Goal: Information Seeking & Learning: Find specific fact

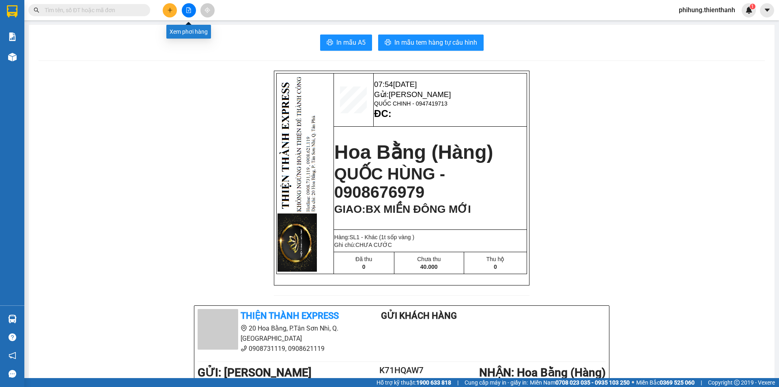
click at [187, 13] on button at bounding box center [189, 10] width 14 height 14
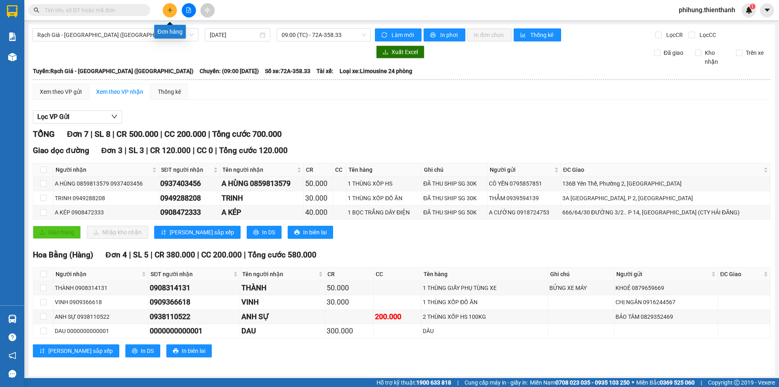
click at [166, 14] on button at bounding box center [170, 10] width 14 height 14
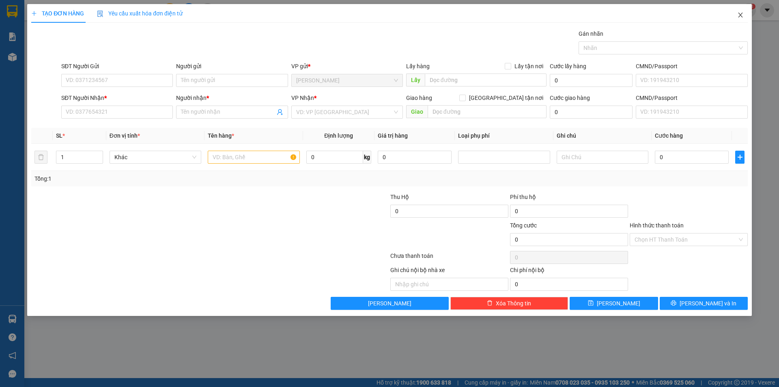
click at [741, 14] on icon "close" at bounding box center [740, 15] width 4 height 5
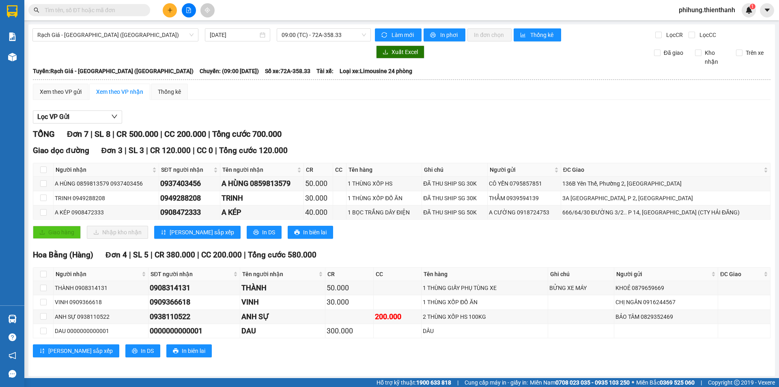
click at [192, 11] on button at bounding box center [189, 10] width 14 height 14
click at [230, 30] on input "[DATE]" at bounding box center [234, 34] width 48 height 9
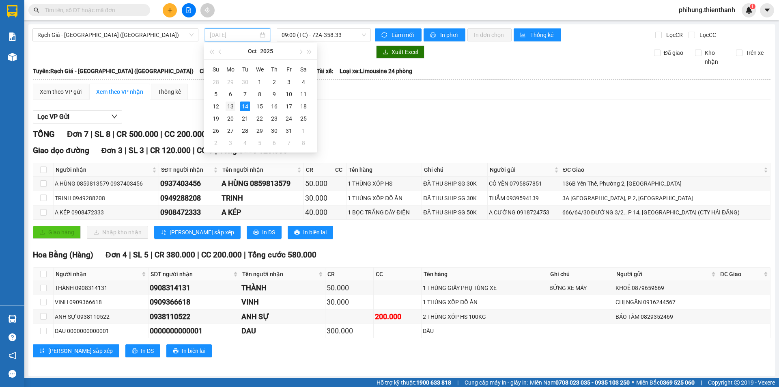
click at [235, 105] on div "13" at bounding box center [231, 106] width 10 height 10
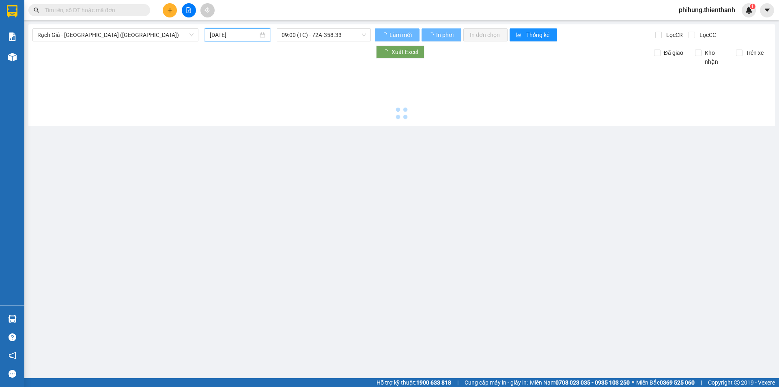
type input "[DATE]"
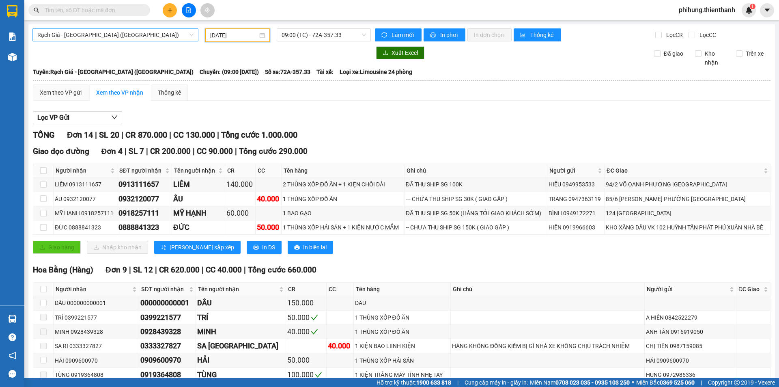
click at [108, 39] on span "Rạch Giá - [GEOGRAPHIC_DATA] ([GEOGRAPHIC_DATA])" at bounding box center [115, 35] width 156 height 12
click at [338, 50] on div at bounding box center [201, 52] width 338 height 13
click at [316, 33] on span "09:00 (TC) - 72A-357.33" at bounding box center [324, 35] width 84 height 12
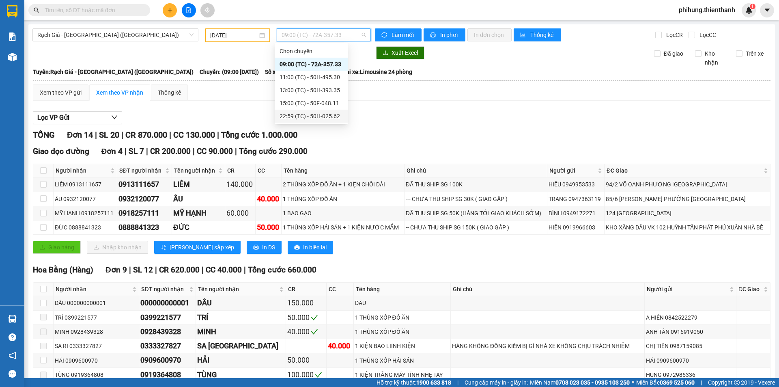
click at [295, 113] on div "22:59 (TC) - 50H-025.62" at bounding box center [311, 116] width 63 height 9
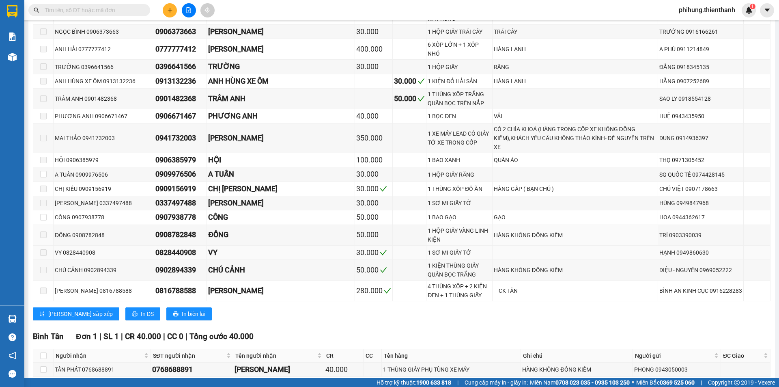
scroll to position [514, 0]
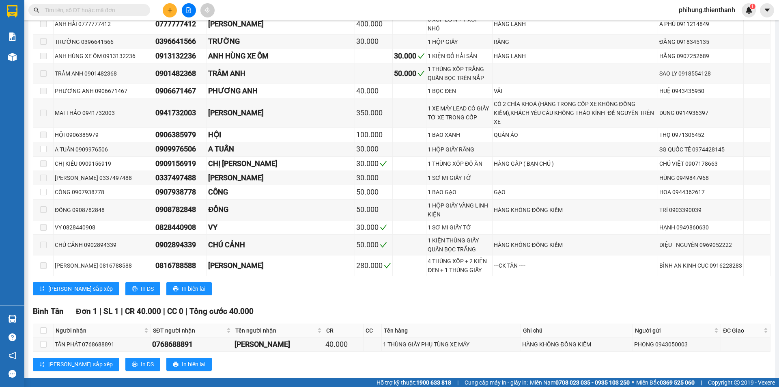
click at [709, 337] on div "[GEOGRAPHIC_DATA] 1 | SL 1 | CR 40.000 | CC 0 | Tổng cước 40.000 Người nhận SĐT…" at bounding box center [402, 340] width 738 height 71
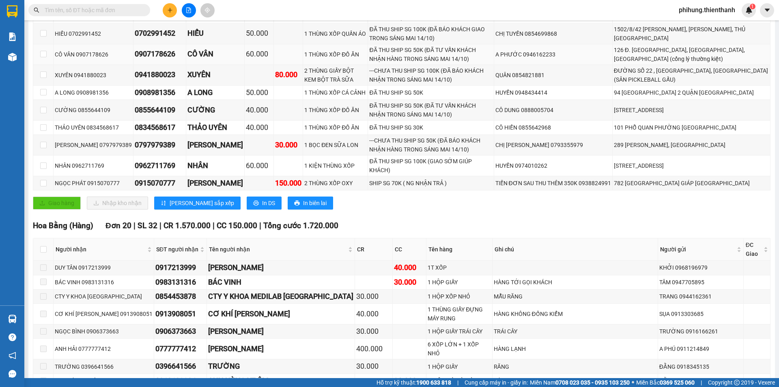
scroll to position [0, 0]
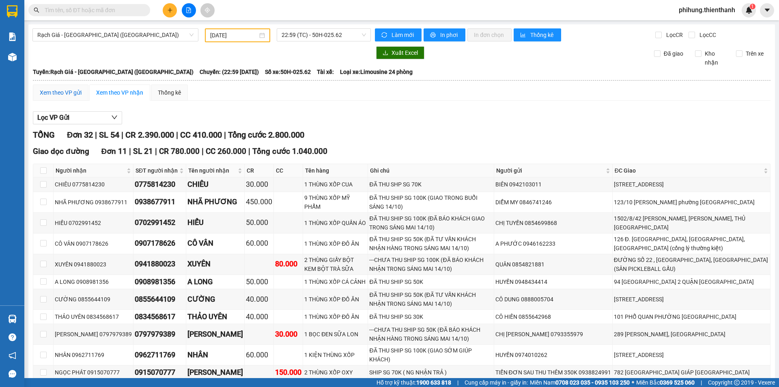
click at [64, 95] on div "Xem theo VP gửi" at bounding box center [61, 92] width 42 height 9
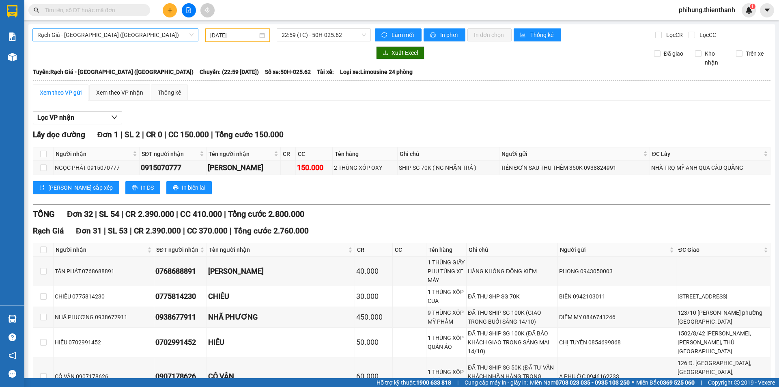
click at [121, 30] on span "Rạch Giá - [GEOGRAPHIC_DATA] ([GEOGRAPHIC_DATA])" at bounding box center [115, 35] width 156 height 12
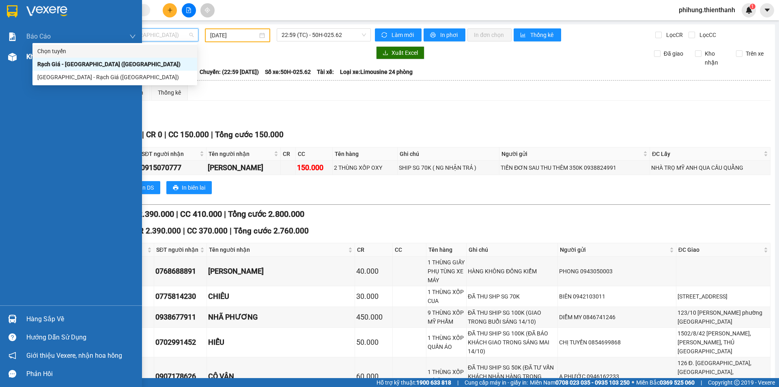
click at [9, 62] on div at bounding box center [12, 57] width 14 height 14
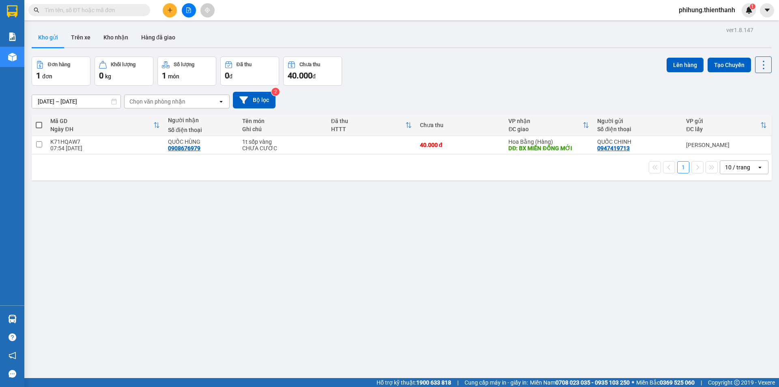
click at [74, 101] on input "[DATE] – [DATE]" at bounding box center [76, 101] width 88 height 13
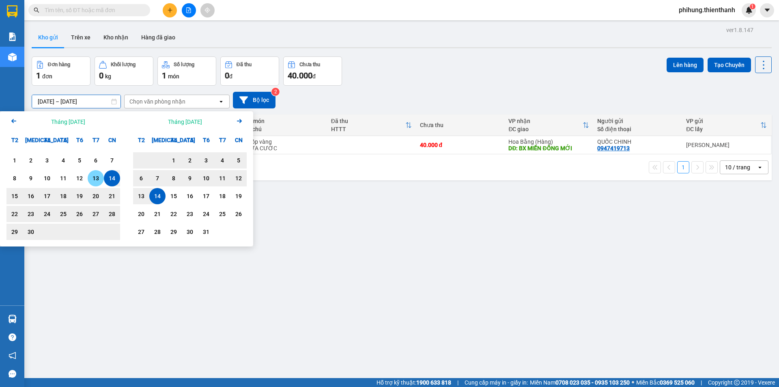
click at [99, 176] on div "13" at bounding box center [95, 178] width 11 height 10
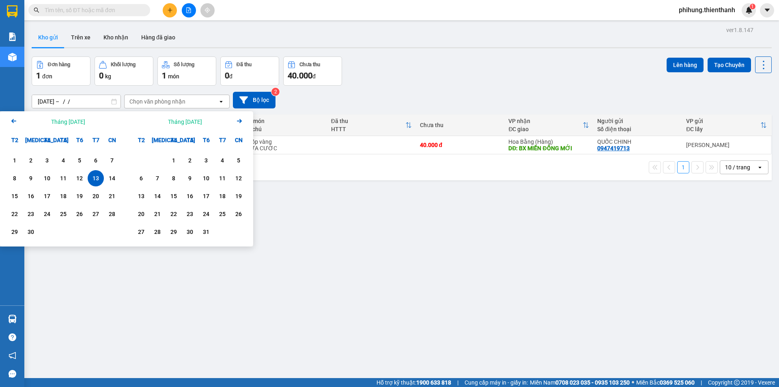
click at [93, 175] on div "13" at bounding box center [95, 178] width 11 height 10
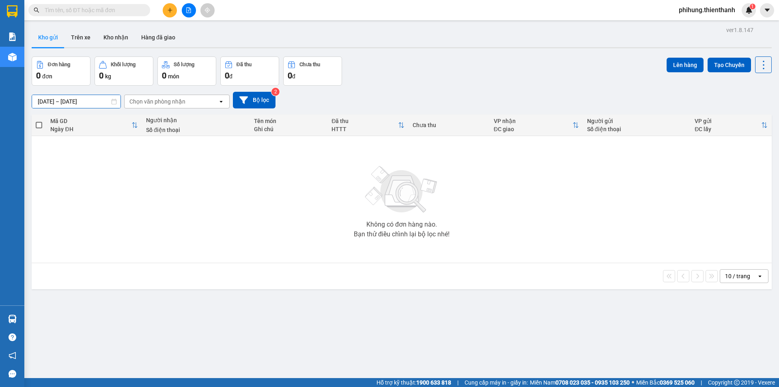
click at [89, 102] on input "[DATE] – [DATE]" at bounding box center [76, 101] width 88 height 13
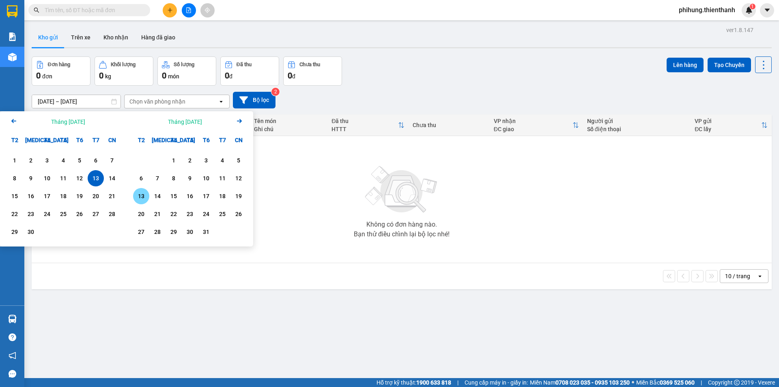
click at [143, 195] on div "13" at bounding box center [141, 196] width 11 height 10
click at [144, 194] on div "13" at bounding box center [141, 196] width 11 height 10
type input "[DATE] – [DATE]"
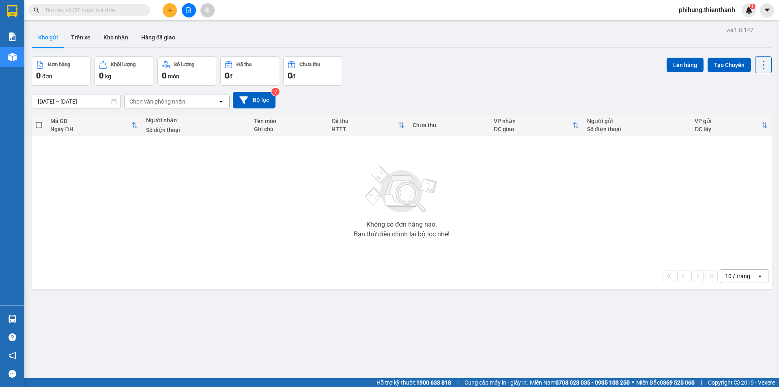
click at [177, 107] on div "Chọn văn phòng nhận" at bounding box center [171, 101] width 93 height 13
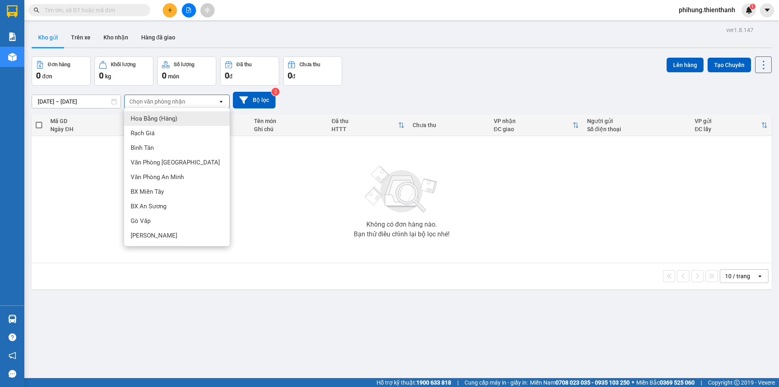
click at [177, 103] on div "Chọn văn phòng nhận" at bounding box center [157, 101] width 56 height 8
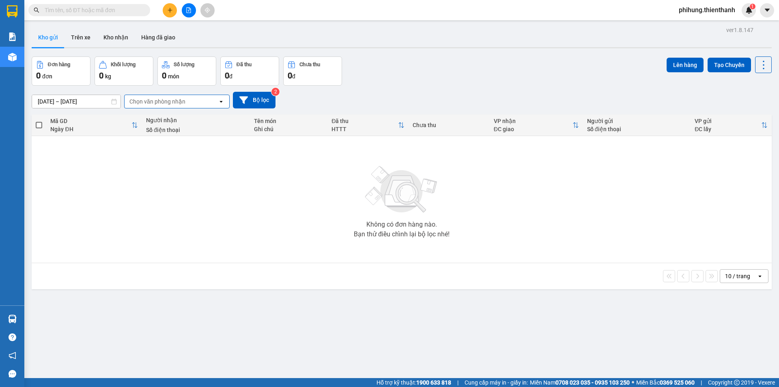
click at [180, 103] on div "Chọn văn phòng nhận" at bounding box center [157, 101] width 56 height 8
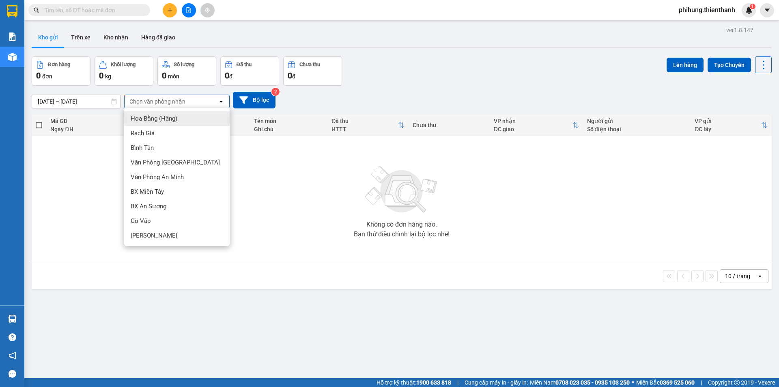
click at [161, 120] on span "Hoa Bằng (Hàng)" at bounding box center [154, 118] width 47 height 8
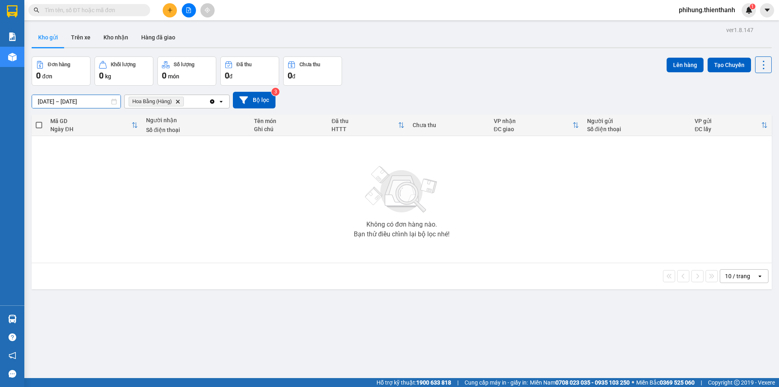
click at [78, 106] on div "ver 1.8.147 Kho gửi Trên xe Kho nhận Hàng đã giao Đơn hàng 0 đơn Khối lượng 0 k…" at bounding box center [401, 217] width 747 height 387
click at [117, 90] on div "[DATE] – [DATE] Press the down arrow key to interact with the calendar and sele…" at bounding box center [402, 100] width 740 height 29
click at [186, 8] on icon "file-add" at bounding box center [189, 10] width 6 height 6
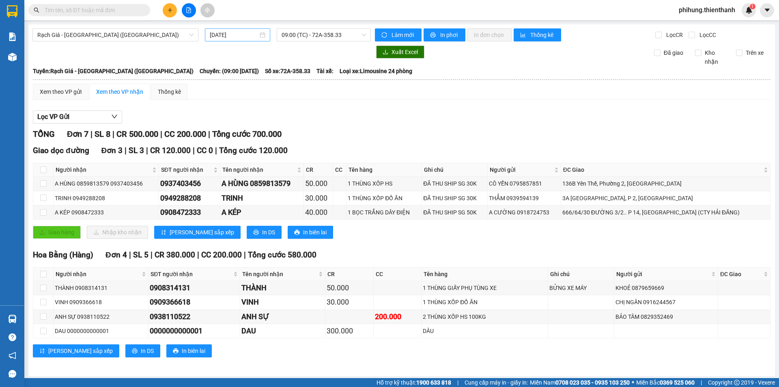
click at [228, 37] on input "[DATE]" at bounding box center [234, 34] width 48 height 9
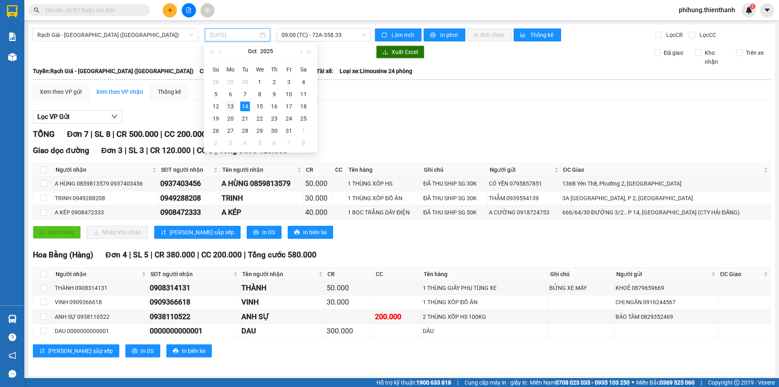
click at [232, 105] on div "13" at bounding box center [231, 106] width 10 height 10
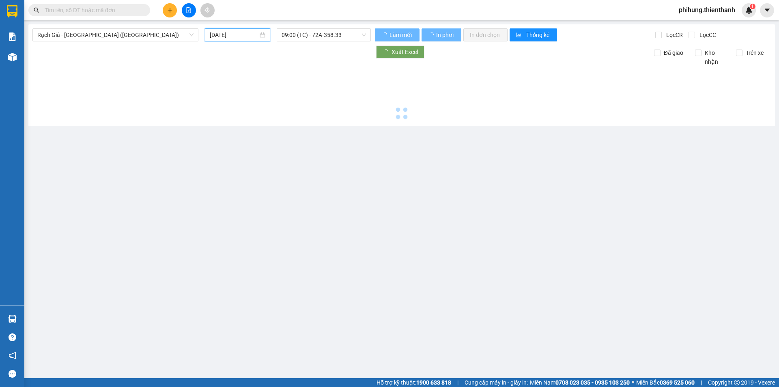
type input "[DATE]"
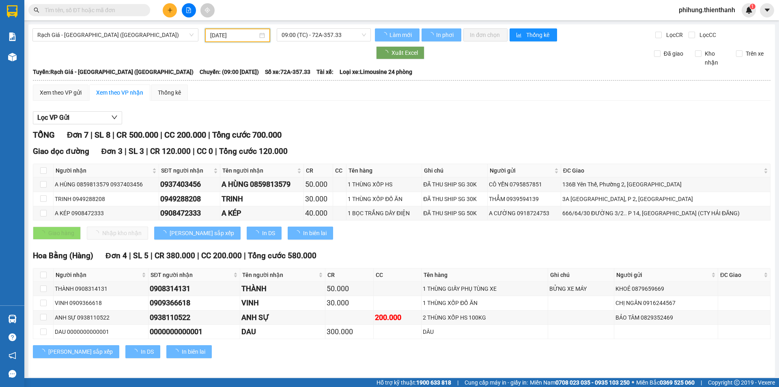
click at [319, 26] on div "Rạch Giá - [GEOGRAPHIC_DATA] ([GEOGRAPHIC_DATA]) [DATE] 09:00 (TC) - 72A-357.33…" at bounding box center [401, 200] width 747 height 352
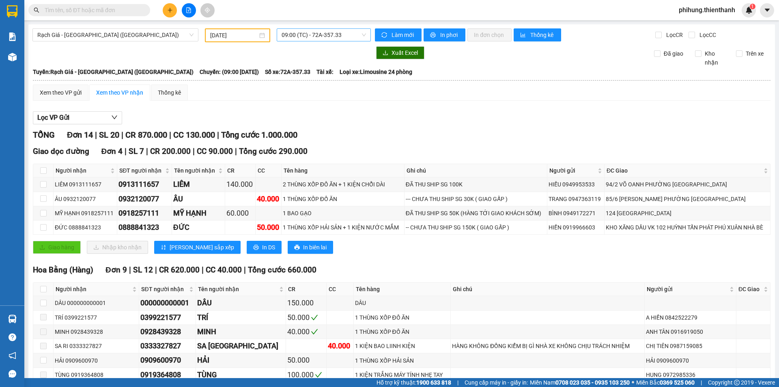
click at [319, 31] on span "09:00 (TC) - 72A-357.33" at bounding box center [324, 35] width 84 height 12
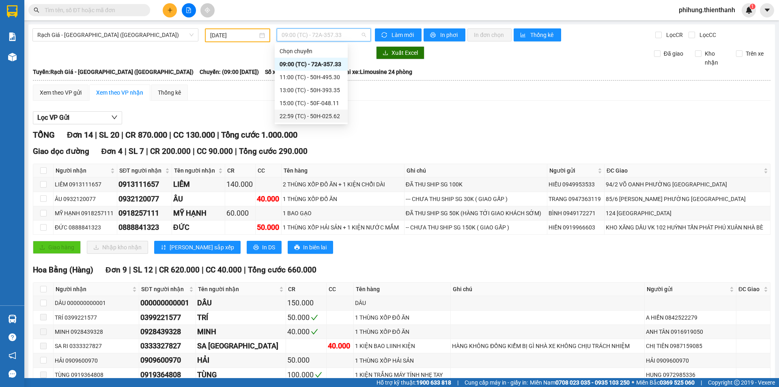
click at [318, 116] on div "22:59 (TC) - 50H-025.62" at bounding box center [311, 116] width 63 height 9
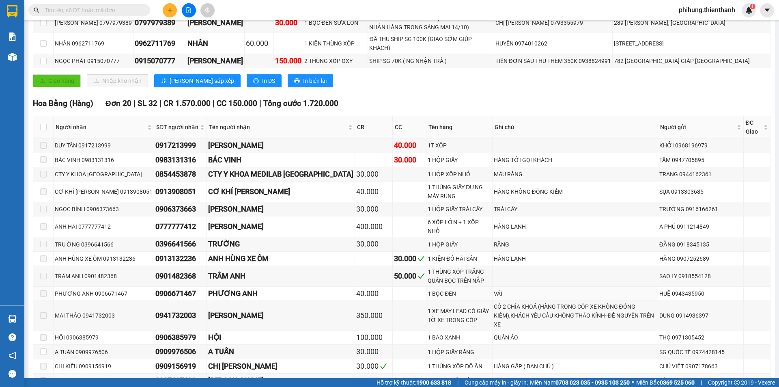
scroll to position [311, 0]
click at [193, 132] on div "SĐT người nhận" at bounding box center [180, 127] width 48 height 9
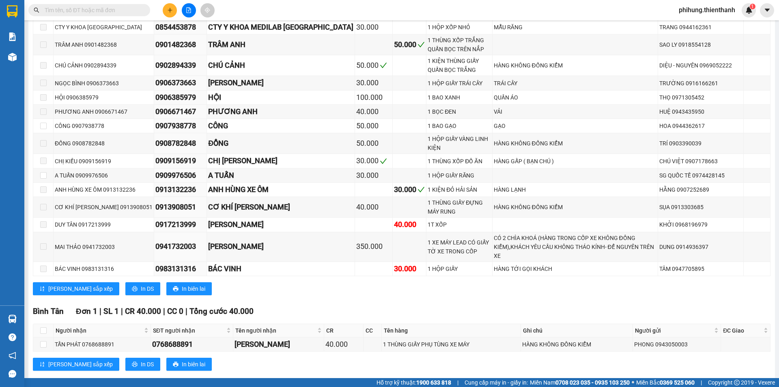
drag, startPoint x: 217, startPoint y: 353, endPoint x: 250, endPoint y: 299, distance: 63.6
click at [222, 357] on div "[PERSON_NAME] sắp xếp In DS In biên lai" at bounding box center [402, 363] width 738 height 13
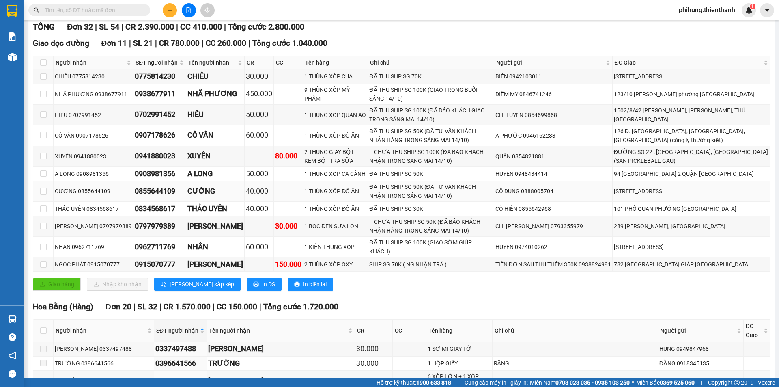
scroll to position [27, 0]
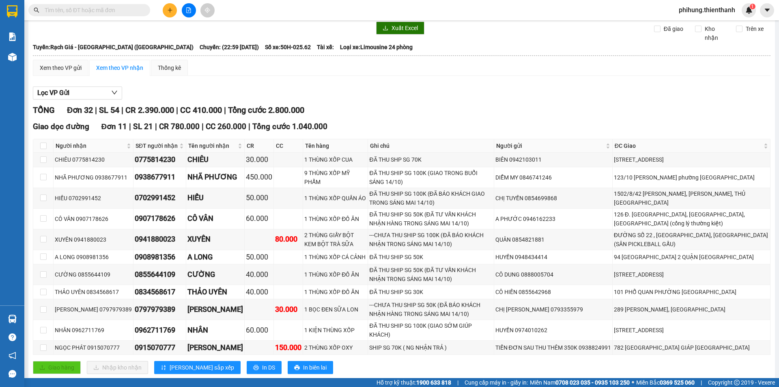
scroll to position [0, 0]
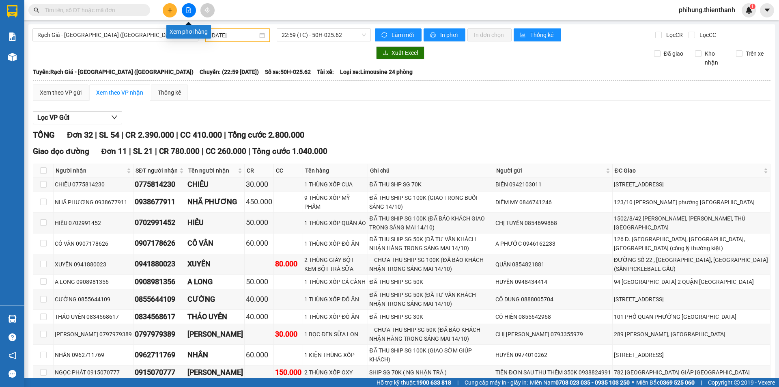
click at [185, 13] on button at bounding box center [189, 10] width 14 height 14
click at [436, 114] on div "Lọc VP Gửi" at bounding box center [402, 117] width 738 height 13
click at [186, 6] on button at bounding box center [189, 10] width 14 height 14
drag, startPoint x: 306, startPoint y: 34, endPoint x: 315, endPoint y: 67, distance: 34.6
click at [306, 34] on span "22:59 (TC) - 50H-025.62" at bounding box center [324, 35] width 84 height 12
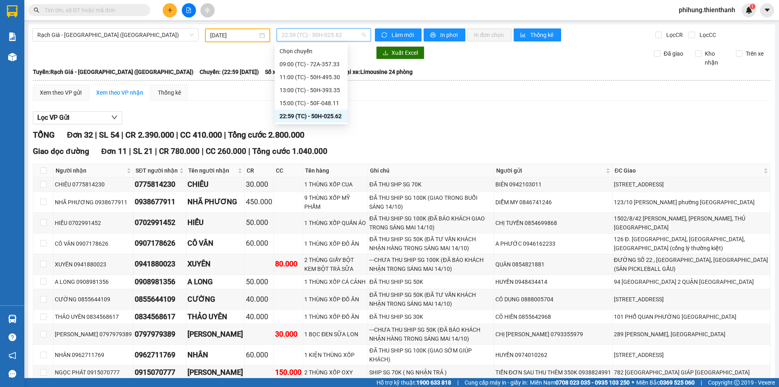
click at [318, 116] on div "22:59 (TC) - 50H-025.62" at bounding box center [311, 116] width 63 height 9
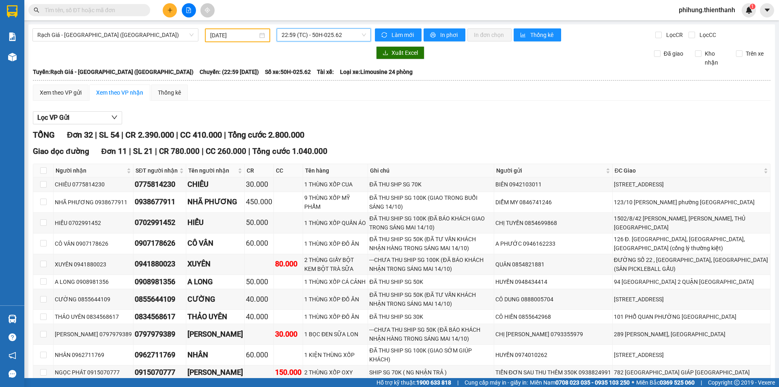
click at [314, 37] on span "22:59 (TC) - 50H-025.62" at bounding box center [324, 35] width 84 height 12
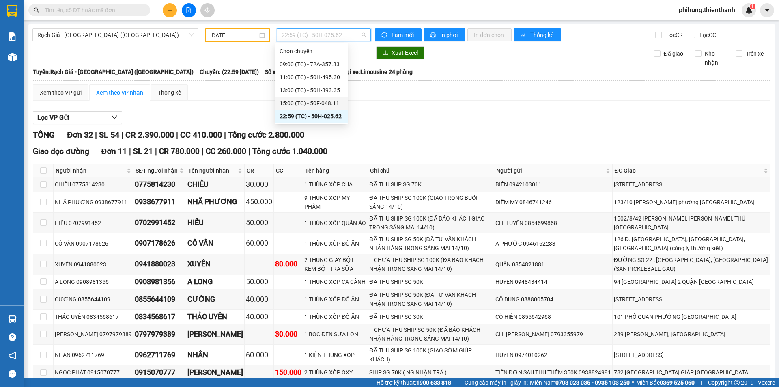
click at [306, 101] on div "15:00 (TC) - 50F-048.11" at bounding box center [311, 103] width 63 height 9
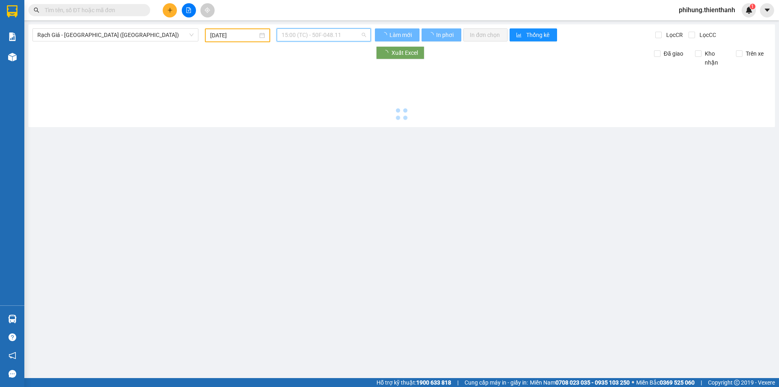
click at [316, 34] on span "15:00 (TC) - 50F-048.11" at bounding box center [324, 35] width 84 height 12
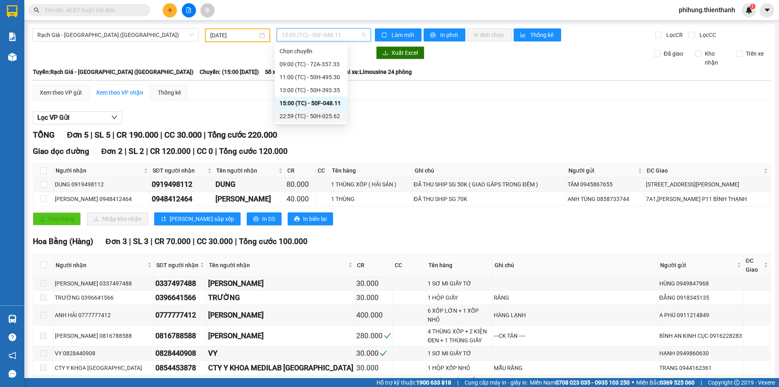
click at [320, 115] on div "22:59 (TC) - 50H-025.62" at bounding box center [311, 116] width 63 height 9
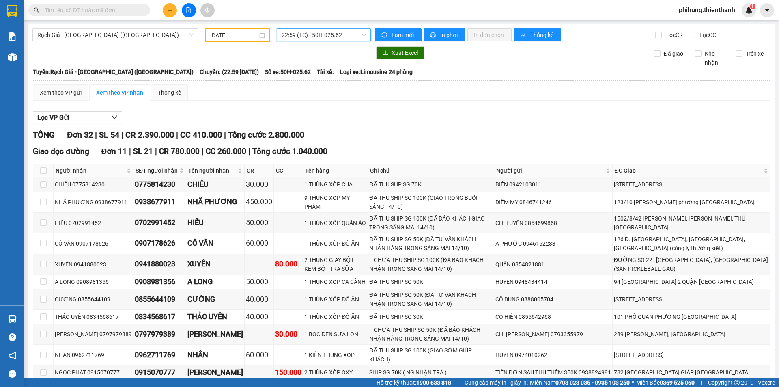
click at [298, 33] on span "22:59 (TC) - 50H-025.62" at bounding box center [324, 35] width 84 height 12
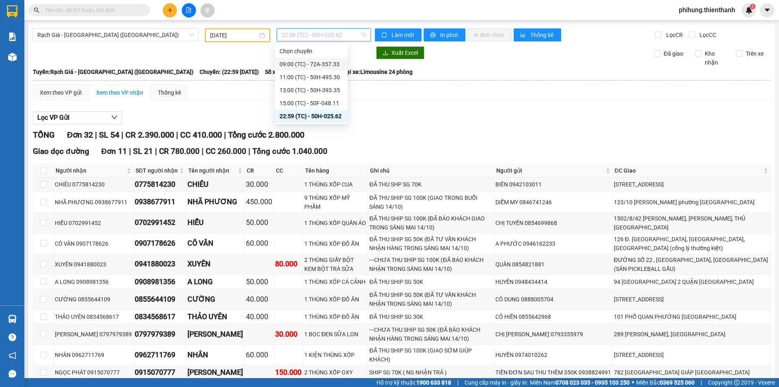
click at [458, 95] on div "Xem theo VP gửi Xem theo VP nhận Thống kê" at bounding box center [402, 92] width 738 height 16
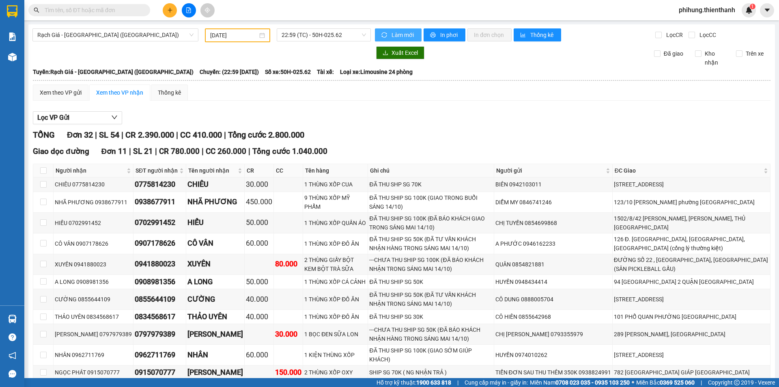
click at [385, 28] on button "Làm mới" at bounding box center [398, 34] width 47 height 13
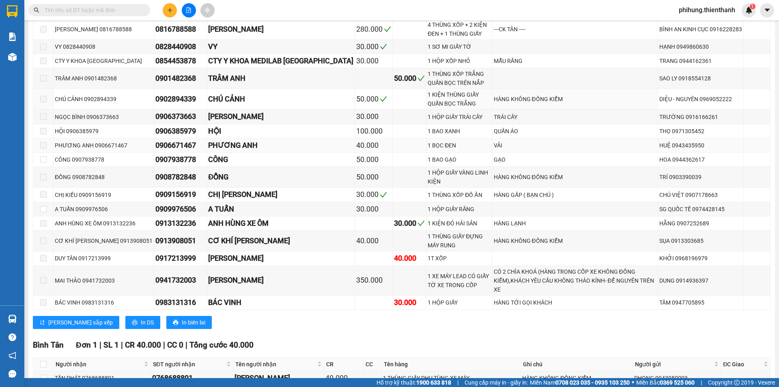
scroll to position [487, 0]
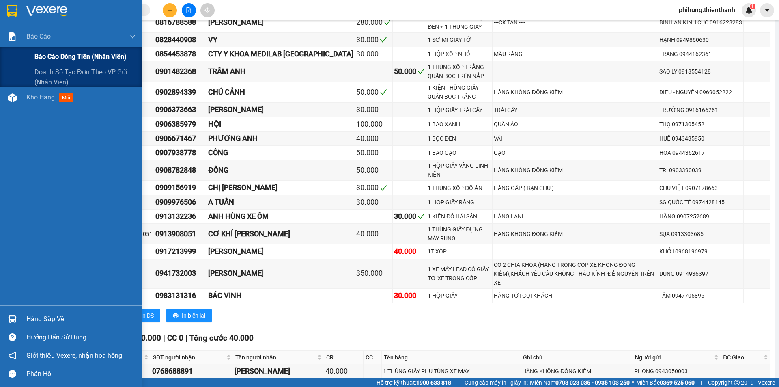
click at [13, 60] on div "Báo cáo dòng tiền (nhân viên)" at bounding box center [71, 57] width 142 height 20
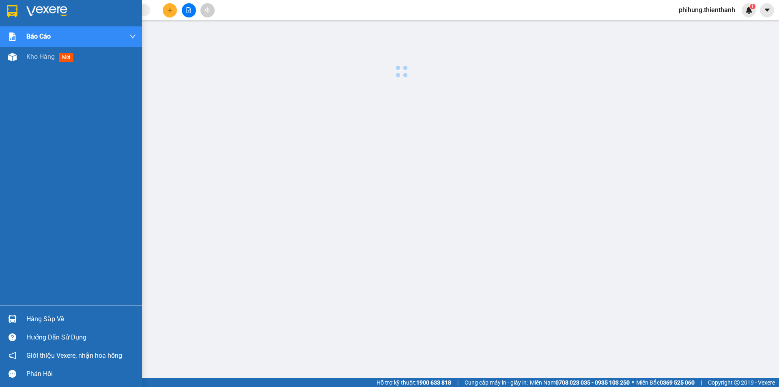
click at [15, 95] on div "Báo cáo Báo cáo dòng tiền (nhân viên) Doanh số tạo đơn theo VP gửi (nhân viên) …" at bounding box center [71, 165] width 142 height 279
click at [30, 61] on div "Kho hàng mới" at bounding box center [51, 57] width 51 height 10
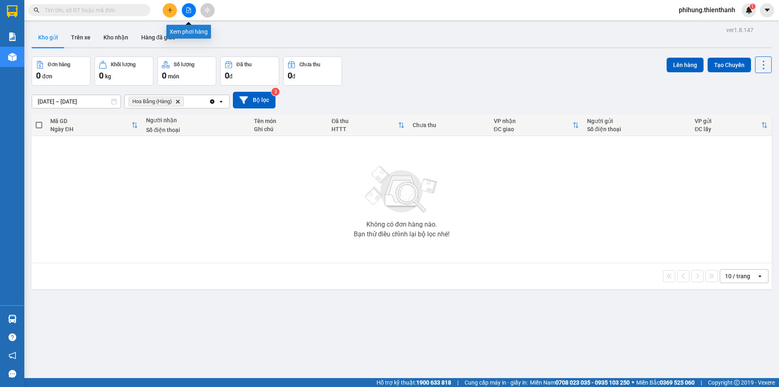
click at [183, 11] on button at bounding box center [189, 10] width 14 height 14
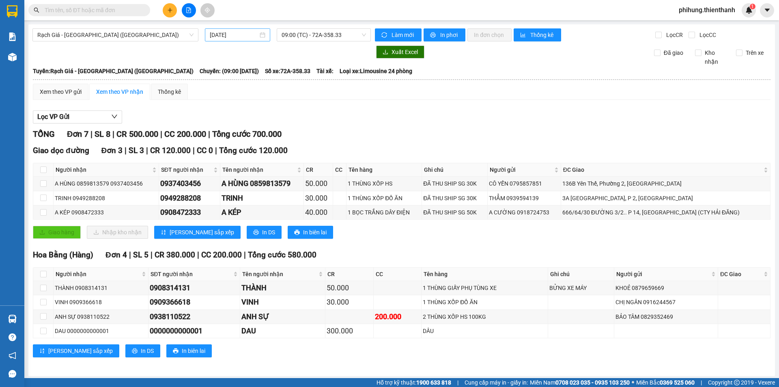
click at [226, 33] on input "[DATE]" at bounding box center [234, 34] width 48 height 9
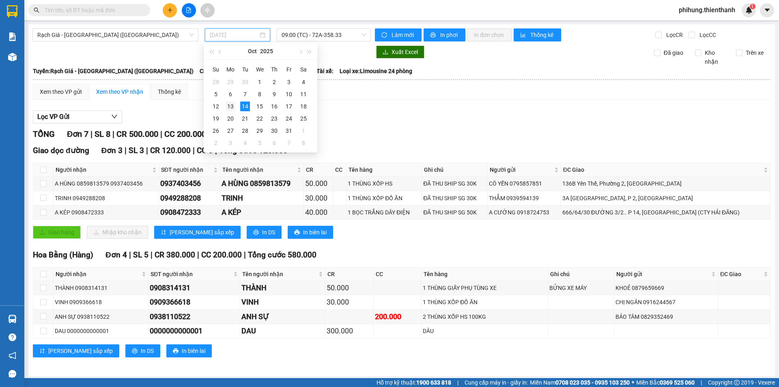
click at [235, 104] on div "13" at bounding box center [231, 106] width 10 height 10
type input "[DATE]"
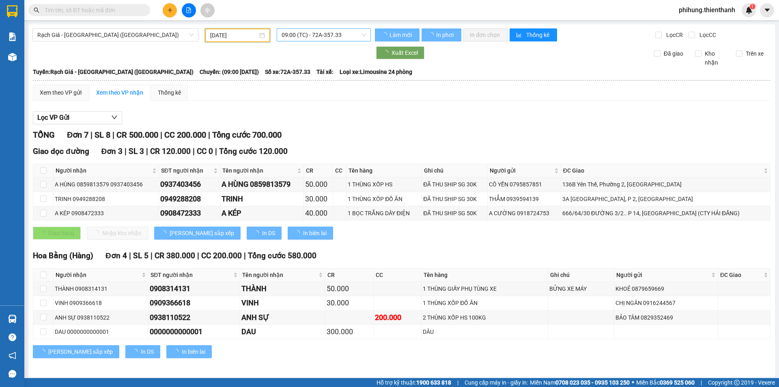
click at [305, 37] on span "09:00 (TC) - 72A-357.33" at bounding box center [324, 35] width 84 height 12
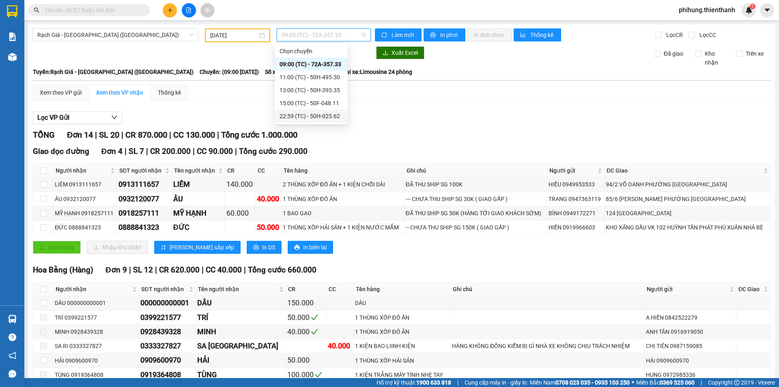
click at [305, 113] on div "22:59 (TC) - 50H-025.62" at bounding box center [311, 116] width 63 height 9
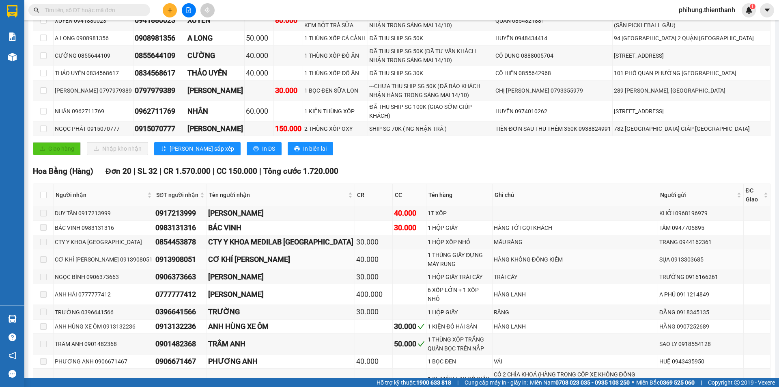
scroll to position [284, 0]
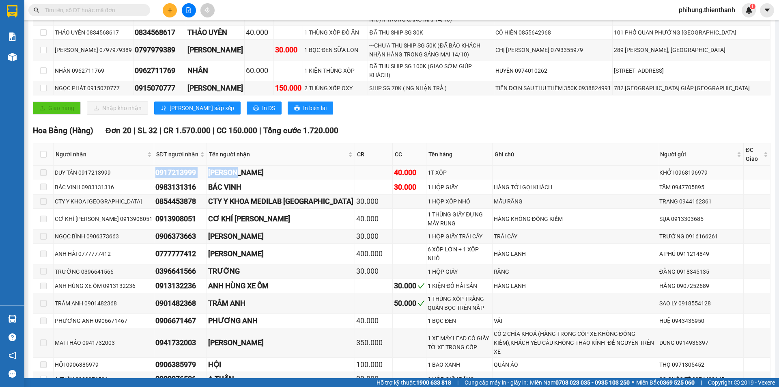
drag, startPoint x: 169, startPoint y: 172, endPoint x: 255, endPoint y: 173, distance: 86.4
click at [255, 173] on tr "DUY TÂN 0917213999 0917213999 DUY TÂN 40.000 1T XỐP KHỞI 0968196979" at bounding box center [401, 173] width 737 height 14
copy tr "0917213999 [PERSON_NAME]"
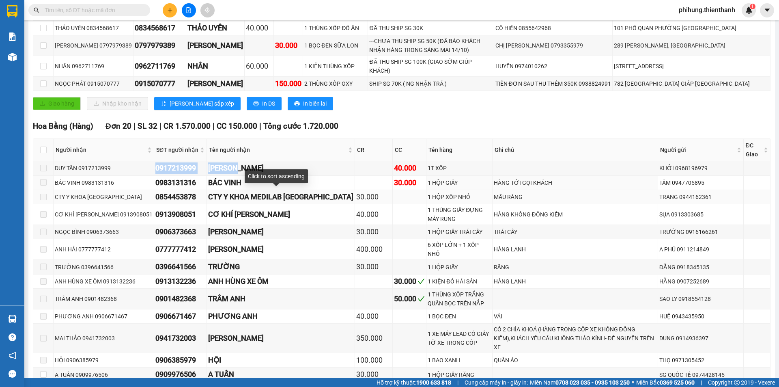
scroll to position [365, 0]
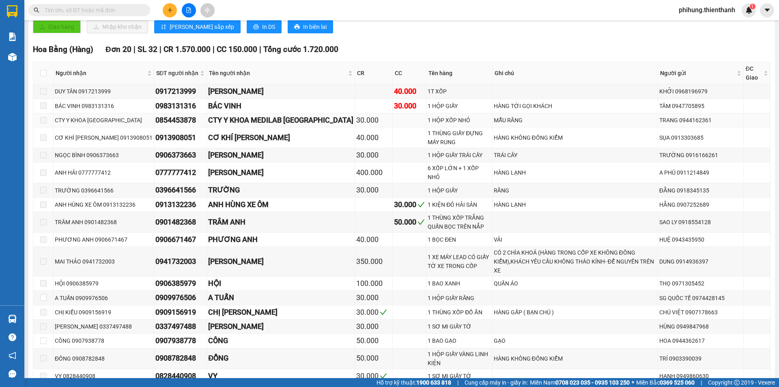
click at [573, 119] on div "MẪU RĂNG" at bounding box center [575, 120] width 163 height 9
drag, startPoint x: 170, startPoint y: 90, endPoint x: 211, endPoint y: 92, distance: 40.7
click at [205, 92] on div "0917213999" at bounding box center [180, 91] width 50 height 11
copy div "0917213999"
click at [92, 11] on input "text" at bounding box center [93, 10] width 96 height 9
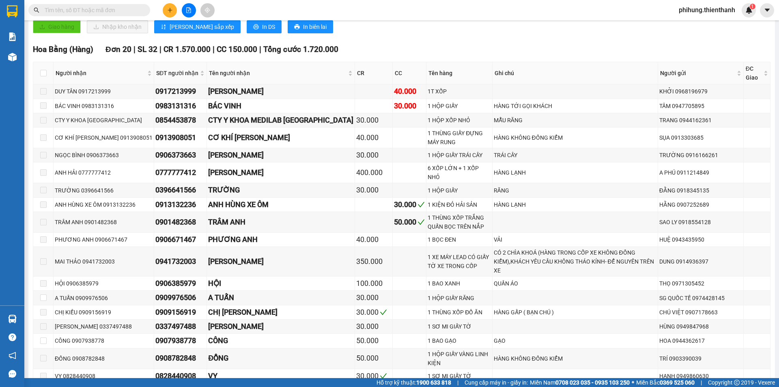
paste input "0917213999"
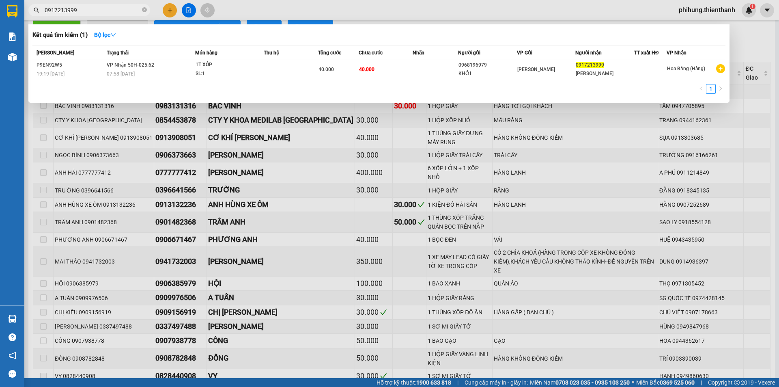
type input "0917213999"
click at [442, 164] on div at bounding box center [389, 193] width 779 height 387
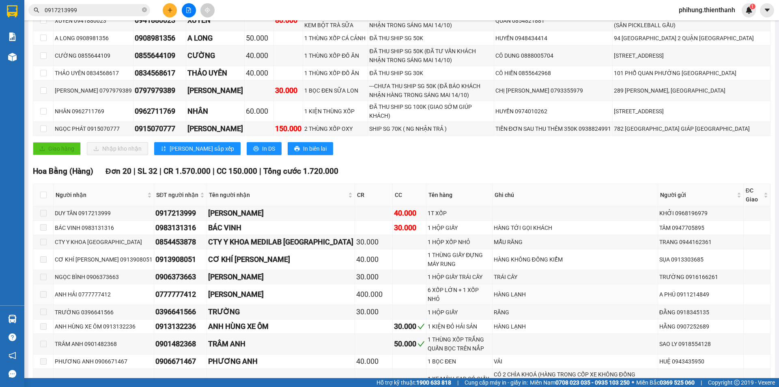
scroll to position [122, 0]
